Goal: Task Accomplishment & Management: Complete application form

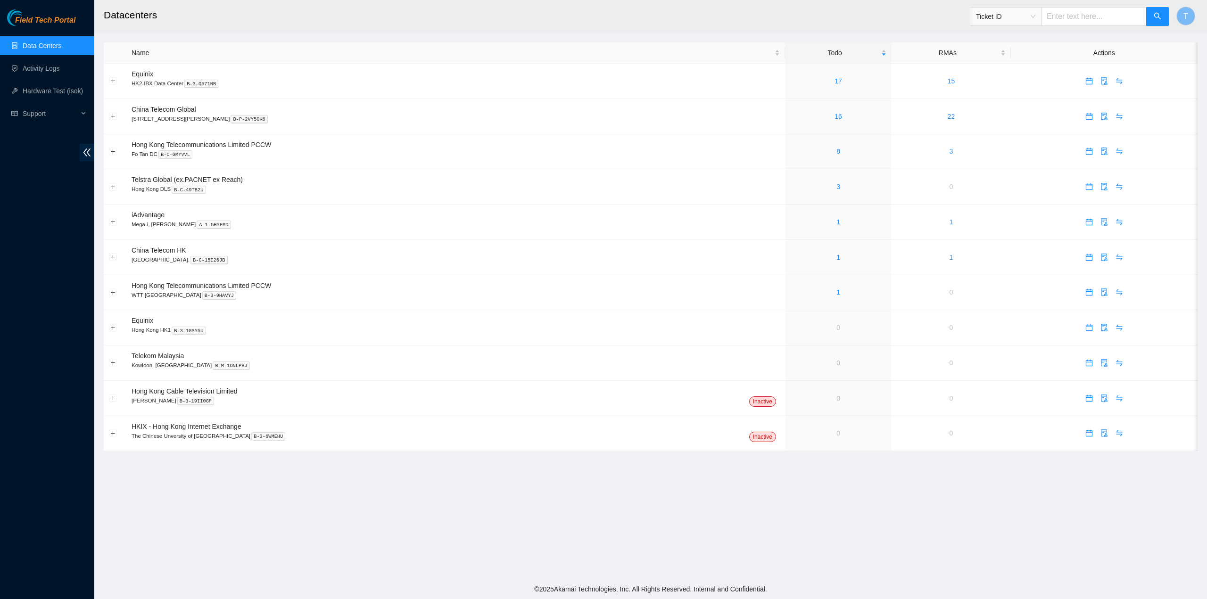
click at [404, 473] on main "Datacenters Ticket ID T Name Todo RMAs Actions Equinix HK2-IBX Data Center B-3-…" at bounding box center [650, 290] width 1113 height 580
click at [837, 223] on link "1" at bounding box center [839, 222] width 4 height 8
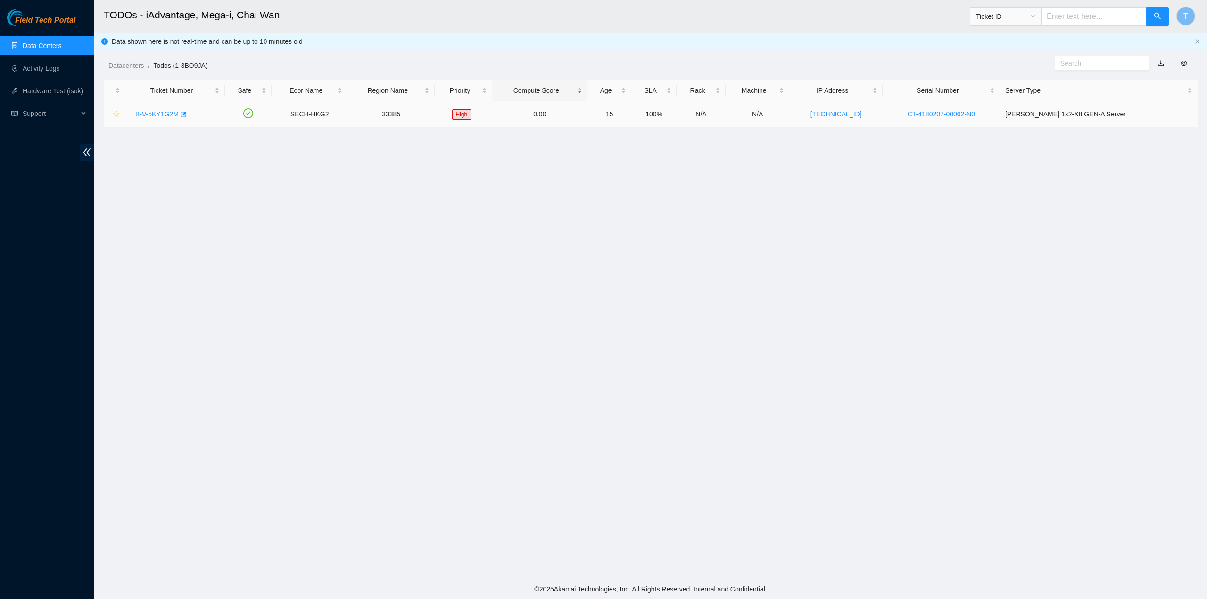
click at [149, 115] on link "B-V-5KY1G2M" at bounding box center [156, 114] width 43 height 8
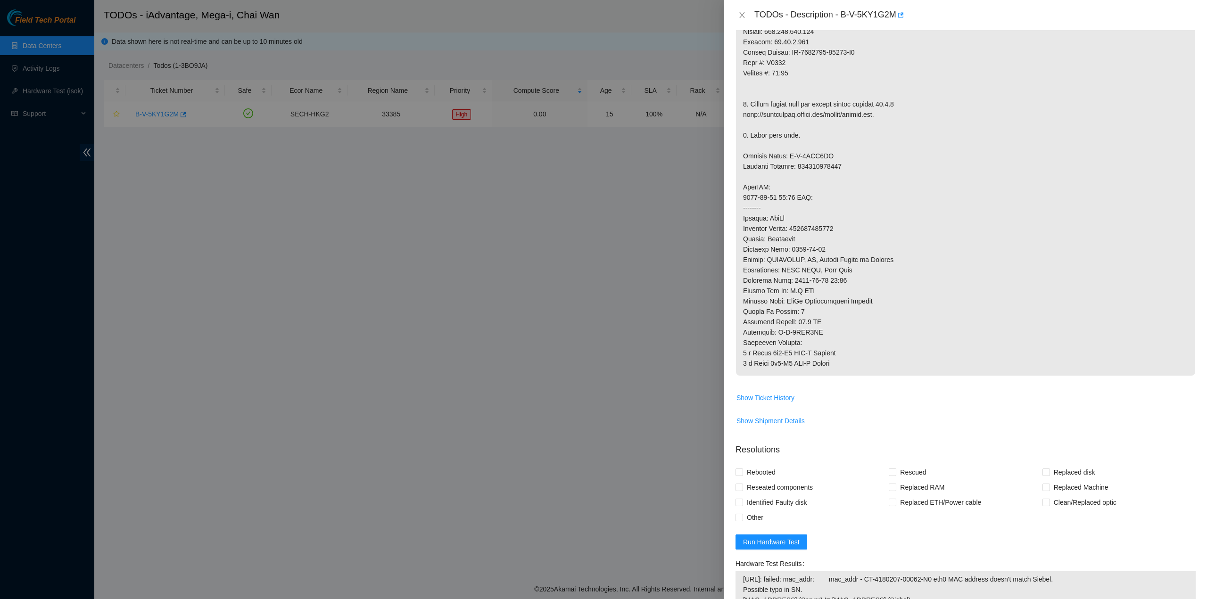
scroll to position [566, 0]
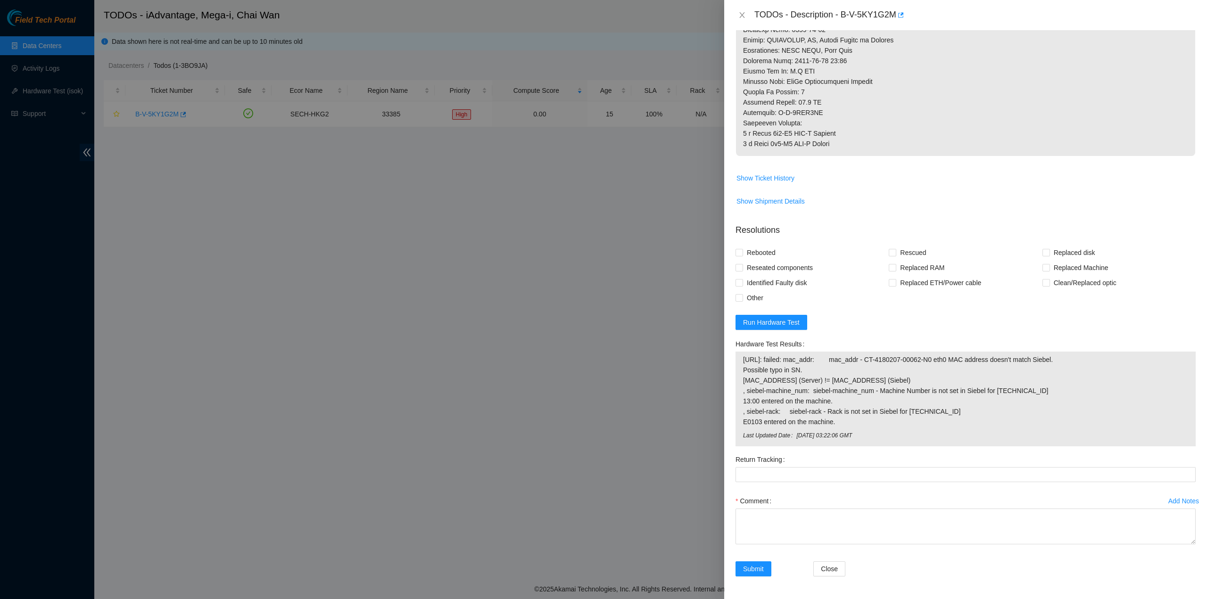
drag, startPoint x: 1065, startPoint y: 272, endPoint x: 1012, endPoint y: 263, distance: 53.7
click at [1064, 272] on span "Replaced Machine" at bounding box center [1081, 267] width 62 height 15
click at [1049, 271] on input "Replaced Machine" at bounding box center [1046, 267] width 7 height 7
checkbox input "true"
click at [905, 260] on span "Rescued" at bounding box center [912, 252] width 33 height 15
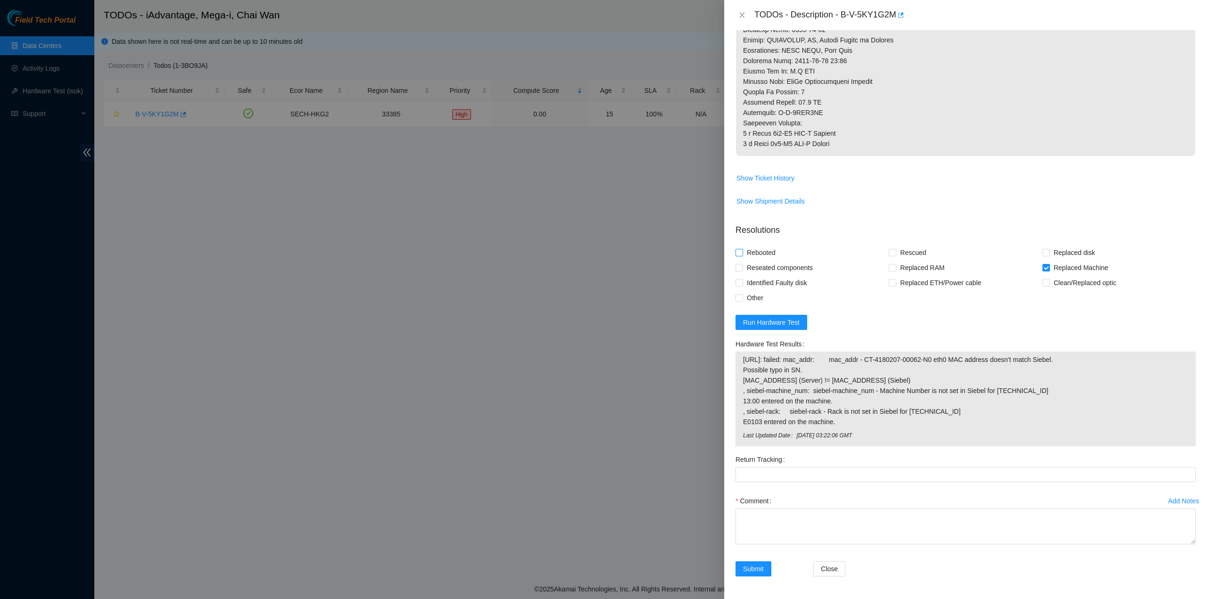
click at [765, 256] on span "Rebooted" at bounding box center [761, 252] width 36 height 15
click at [742, 256] on input "Rebooted" at bounding box center [739, 252] width 7 height 7
checkbox input "true"
click at [765, 272] on span "Reseated components" at bounding box center [780, 267] width 74 height 15
click at [742, 271] on input "Reseated components" at bounding box center [739, 267] width 7 height 7
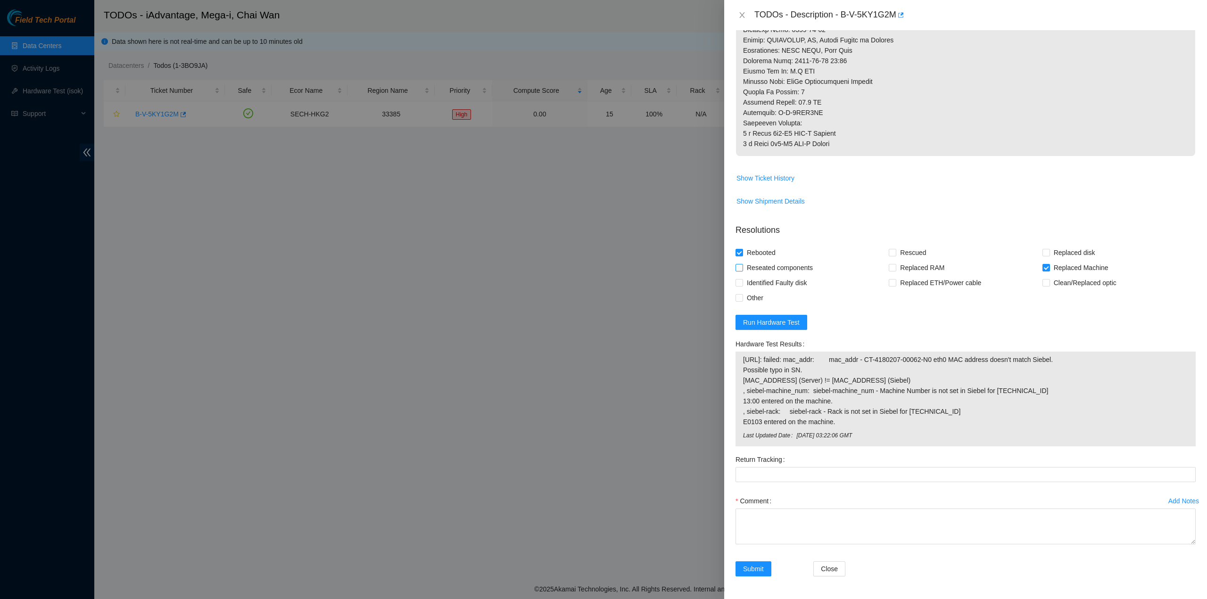
checkbox input "true"
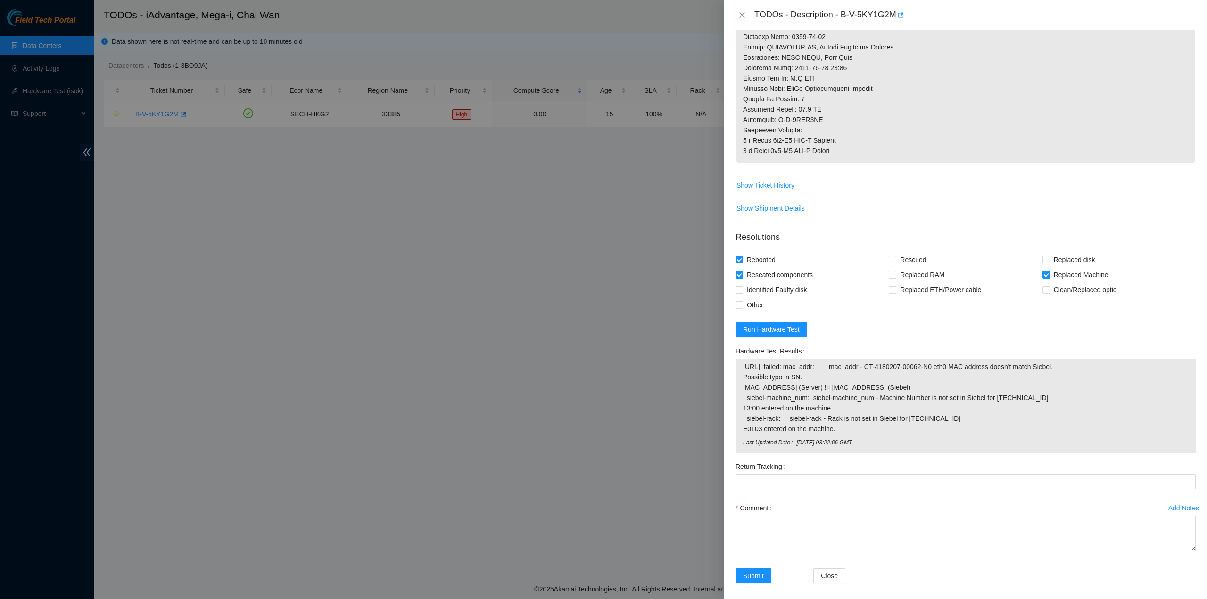
scroll to position [424, 0]
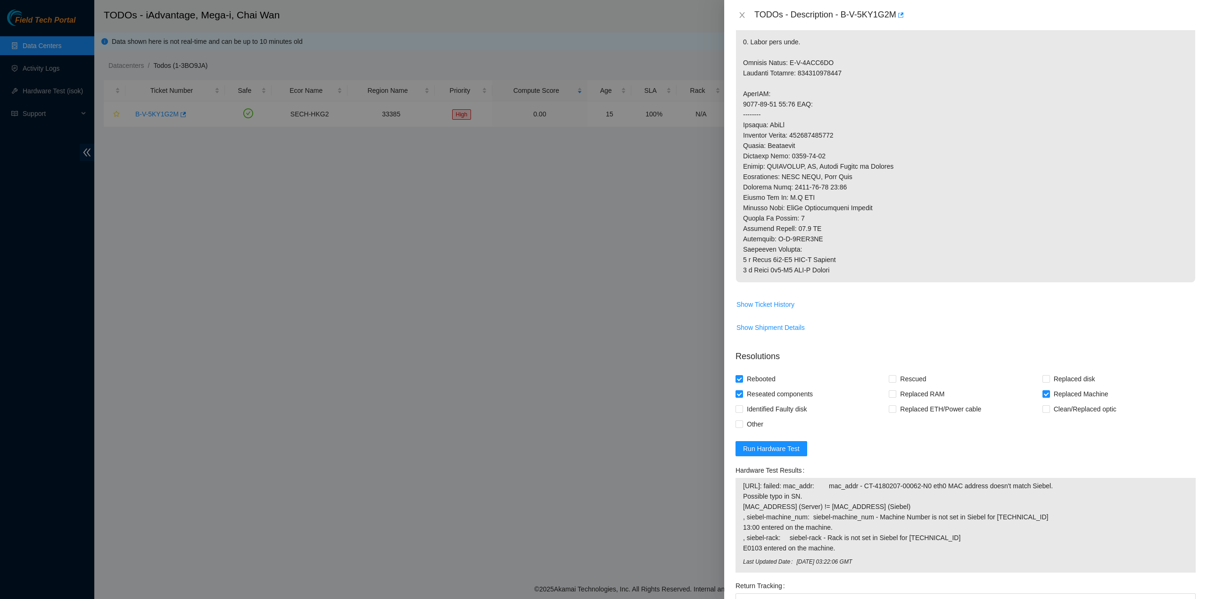
click at [954, 158] on p at bounding box center [965, 16] width 459 height 533
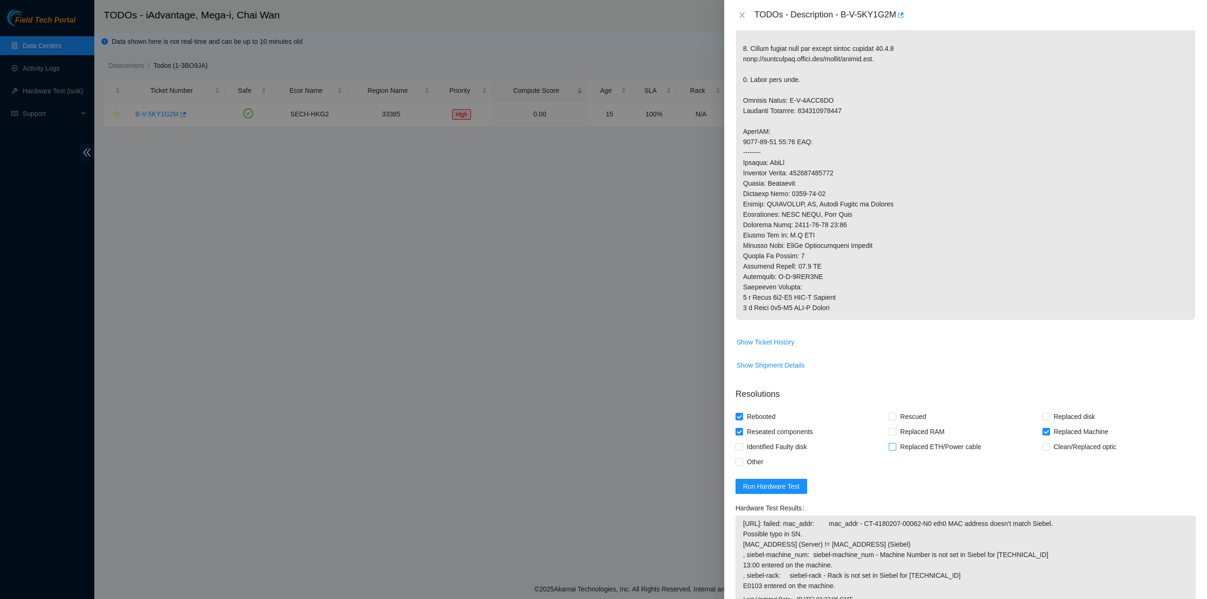
scroll to position [570, 0]
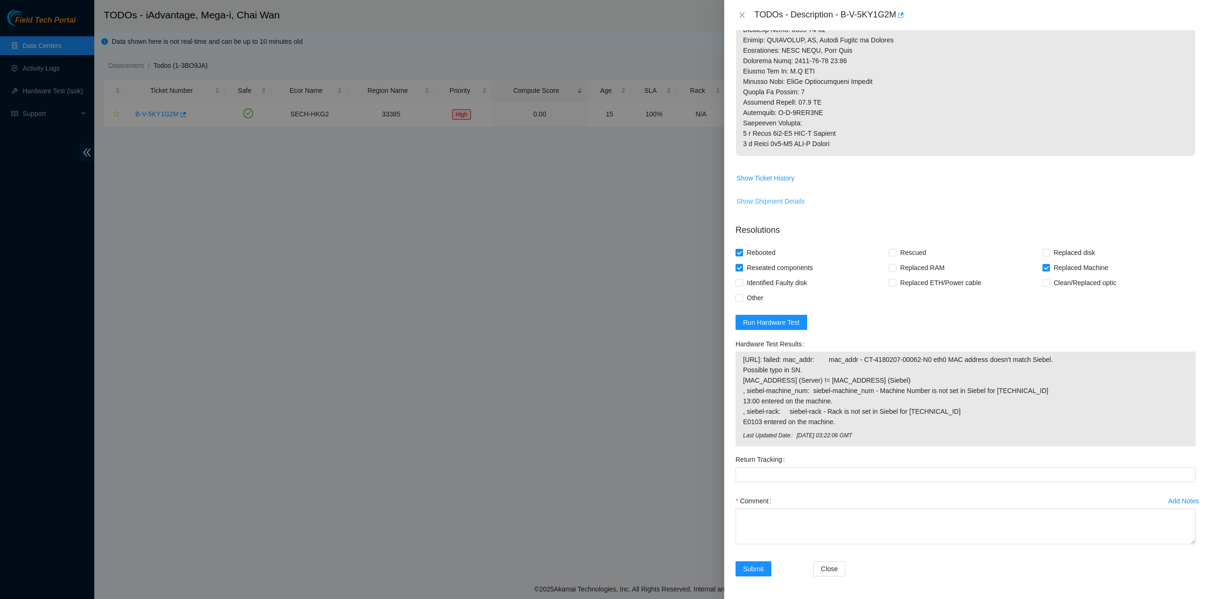
click at [788, 200] on span "Show Shipment Details" at bounding box center [771, 201] width 68 height 10
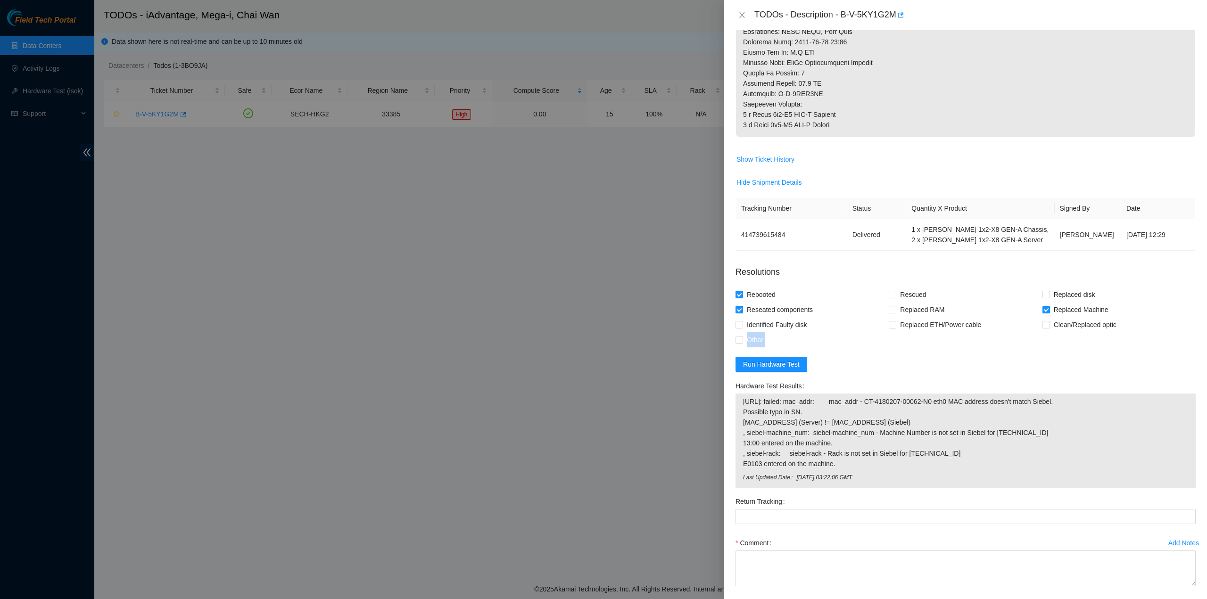
drag, startPoint x: 1095, startPoint y: 360, endPoint x: 1076, endPoint y: 386, distance: 32.5
click at [1095, 369] on form "Resolutions Rebooted Rescued Replaced disk Reseated components Replaced RAM Rep…" at bounding box center [966, 444] width 460 height 372
click at [1001, 394] on div "Hardware Test Results" at bounding box center [966, 386] width 460 height 15
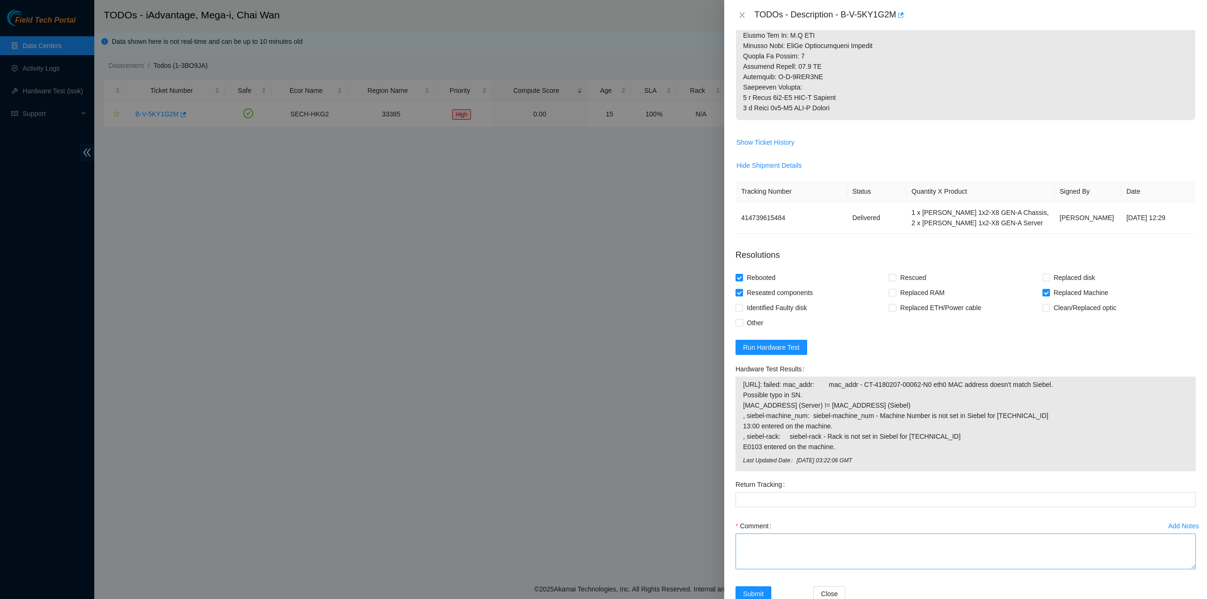
scroll to position [630, 0]
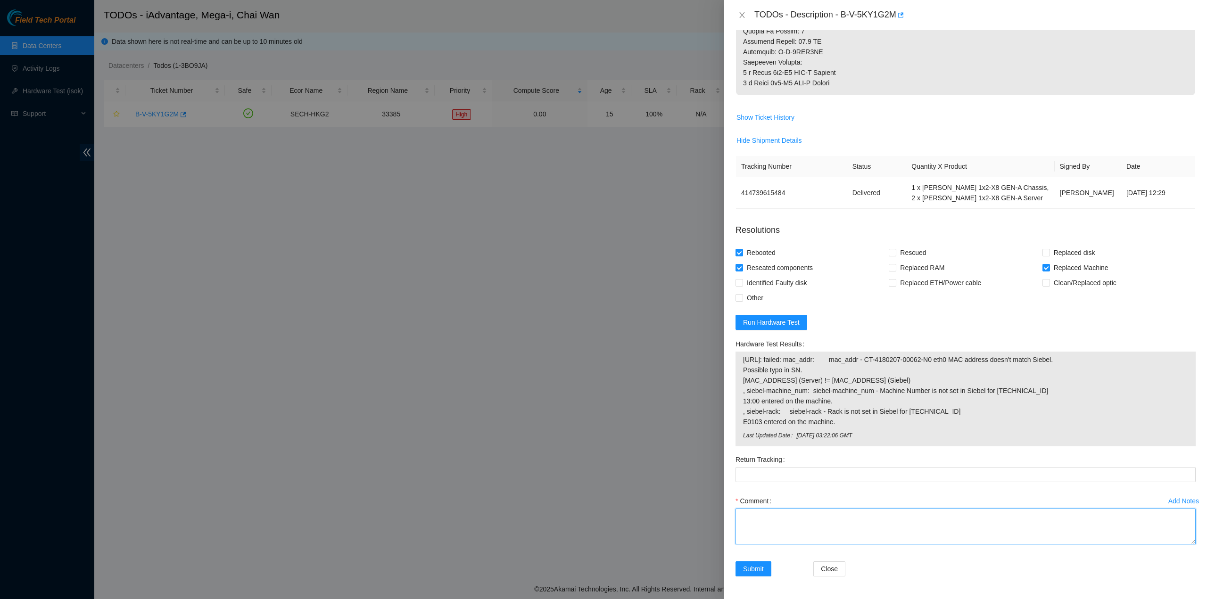
click at [860, 527] on textarea "Comment" at bounding box center [966, 527] width 460 height 36
type textarea "pass ok"
click at [758, 577] on button "Submit" at bounding box center [754, 569] width 36 height 15
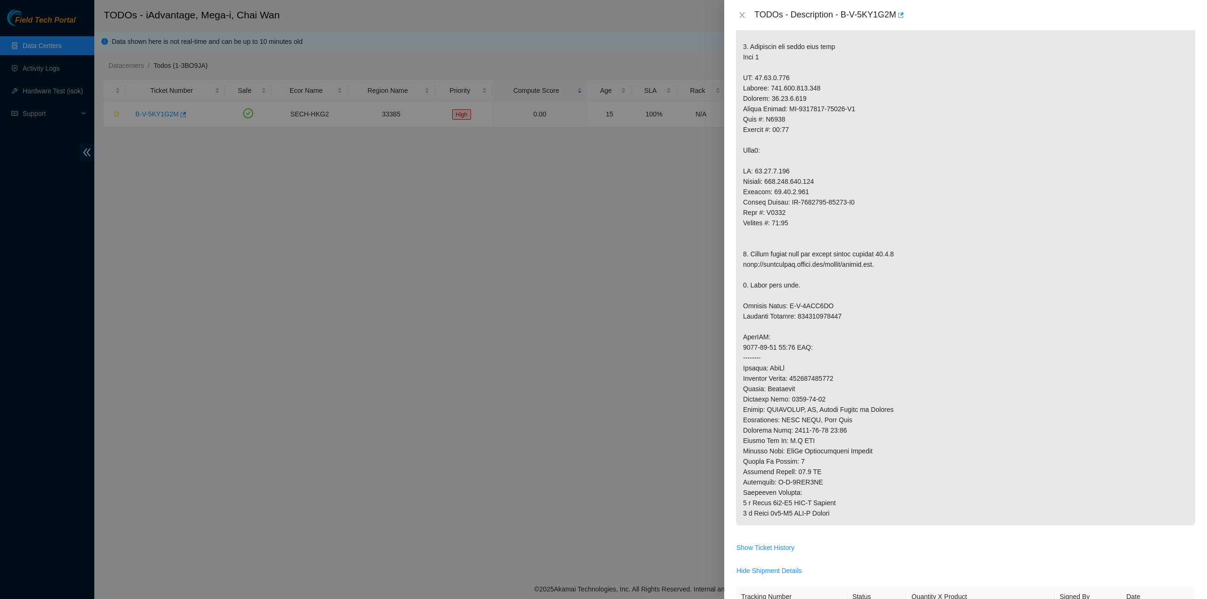
scroll to position [158, 0]
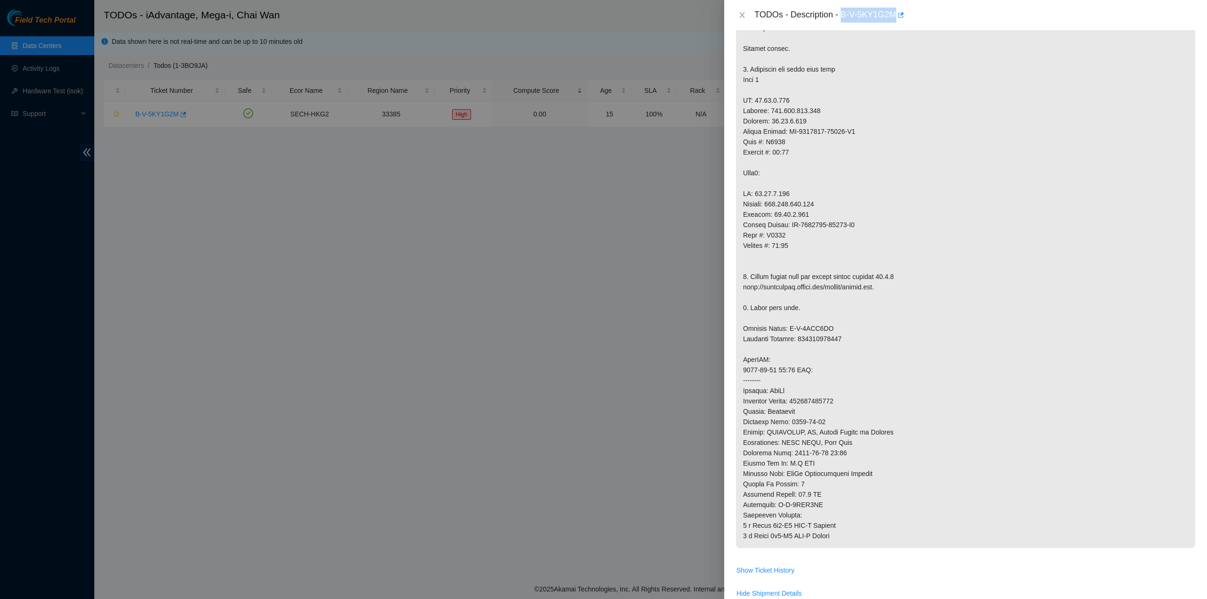
drag, startPoint x: 842, startPoint y: 13, endPoint x: 897, endPoint y: 26, distance: 56.7
click at [897, 24] on div "TODOs - Description - B-V-5KY1G2M" at bounding box center [965, 15] width 483 height 30
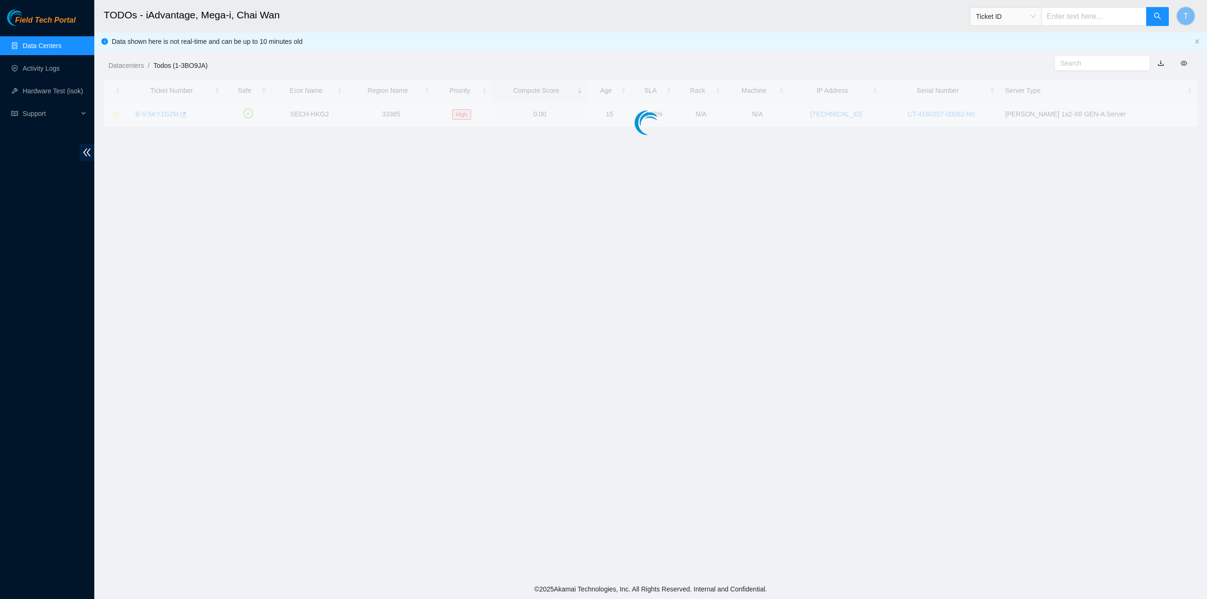
scroll to position [0, 0]
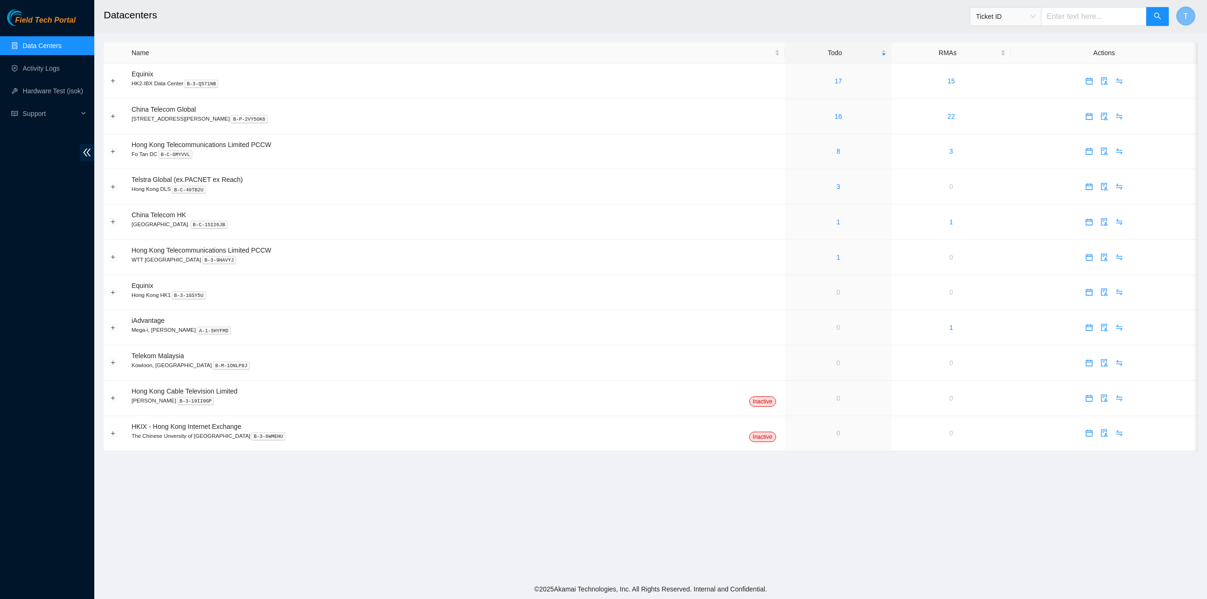
click at [1185, 17] on span "T" at bounding box center [1186, 16] width 5 height 12
click at [1130, 100] on link "Logout" at bounding box center [1122, 104] width 20 height 8
